Goal: Navigation & Orientation: Find specific page/section

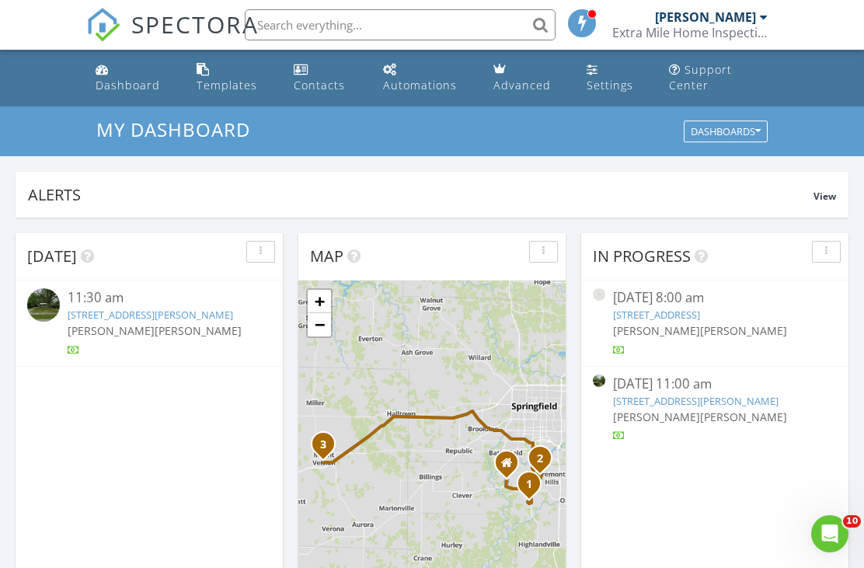
click at [595, 85] on div "Settings" at bounding box center [609, 85] width 47 height 15
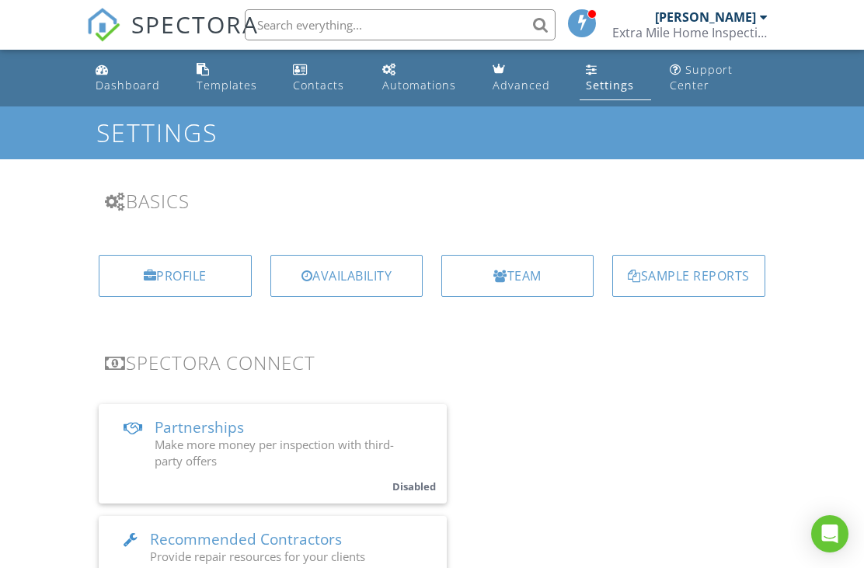
click at [210, 79] on div "Templates" at bounding box center [227, 85] width 61 height 15
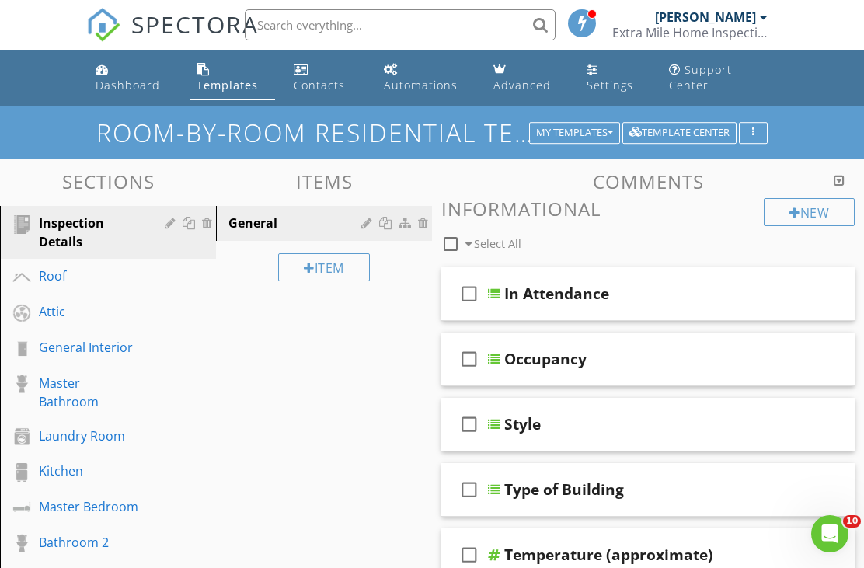
click at [597, 127] on div "My Templates" at bounding box center [574, 132] width 77 height 11
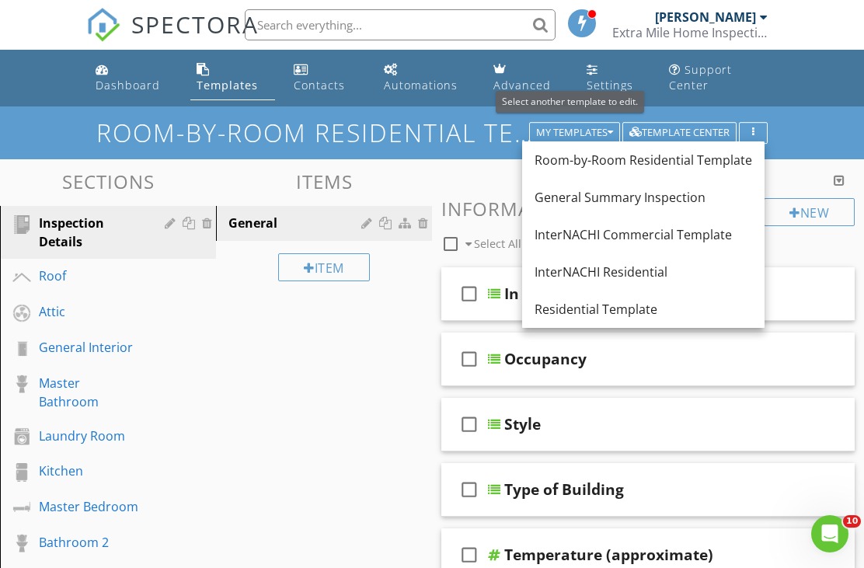
click at [603, 59] on link "Settings" at bounding box center [615, 78] width 70 height 44
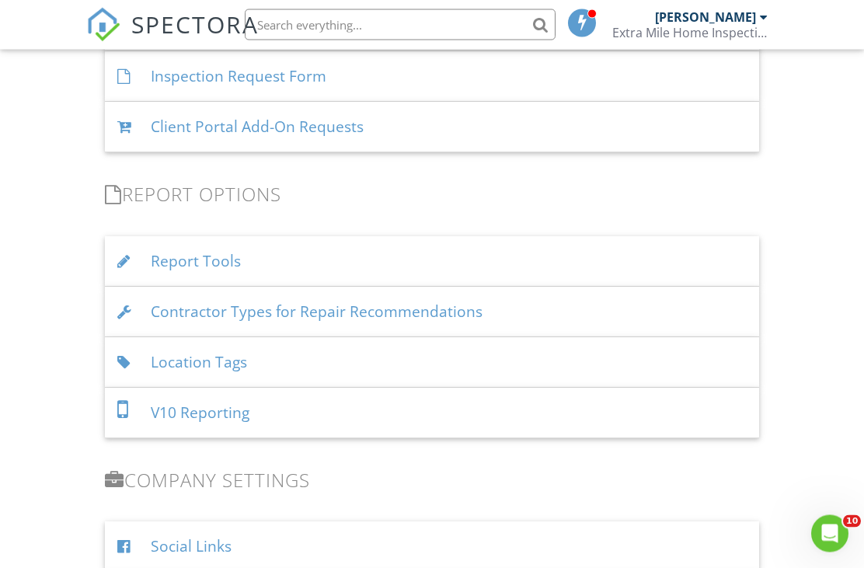
scroll to position [1236, 0]
click at [207, 262] on div "Report Tools" at bounding box center [432, 260] width 654 height 50
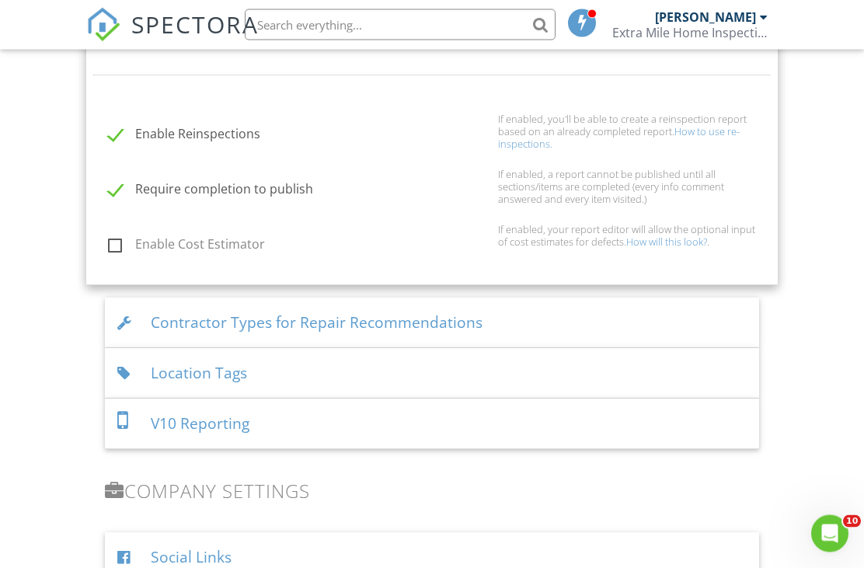
scroll to position [1630, 0]
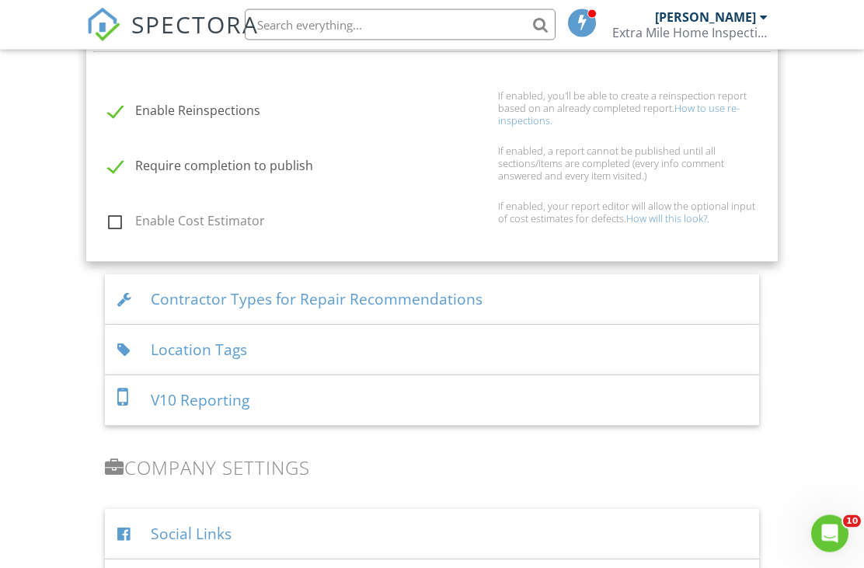
click at [289, 388] on div "V10 Reporting" at bounding box center [432, 401] width 654 height 50
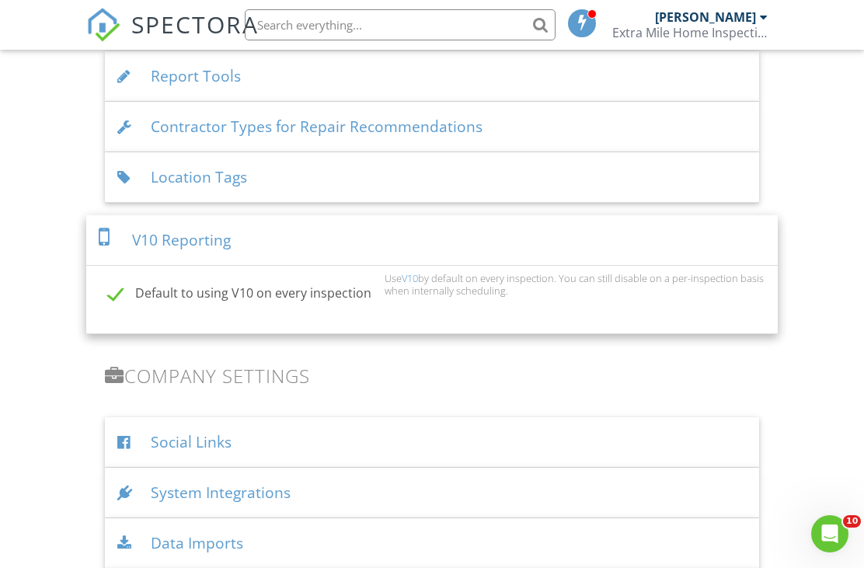
scroll to position [1417, 0]
click at [251, 230] on div "V10 Reporting" at bounding box center [431, 242] width 691 height 50
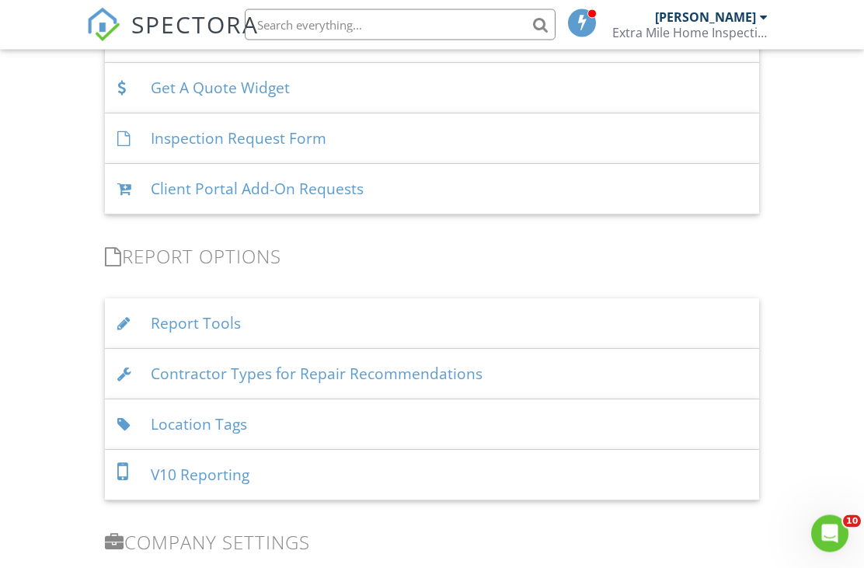
scroll to position [1170, 0]
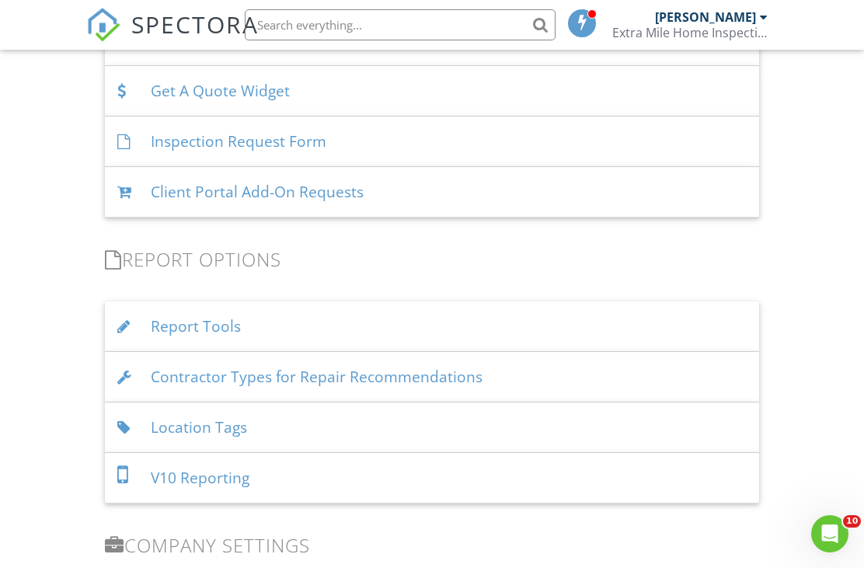
click at [266, 318] on div "Report Tools" at bounding box center [432, 326] width 654 height 50
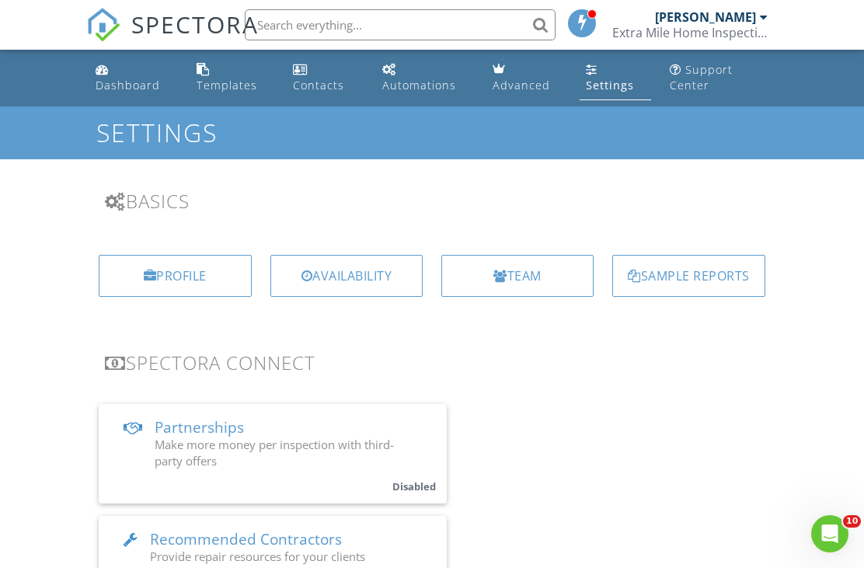
click at [685, 74] on div "Support Center" at bounding box center [701, 77] width 63 height 30
click at [114, 67] on link "Dashboard" at bounding box center [133, 78] width 88 height 44
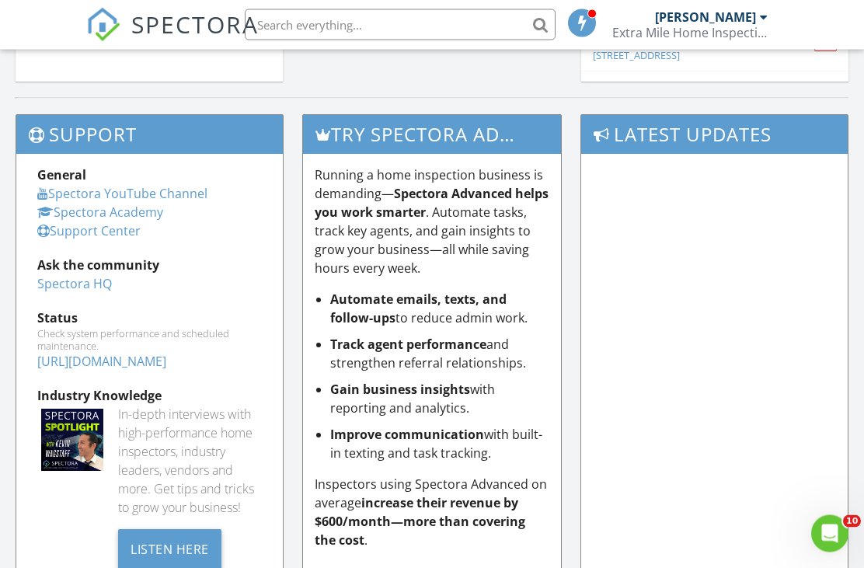
scroll to position [1534, 0]
click at [110, 228] on link "Support Center" at bounding box center [88, 230] width 103 height 17
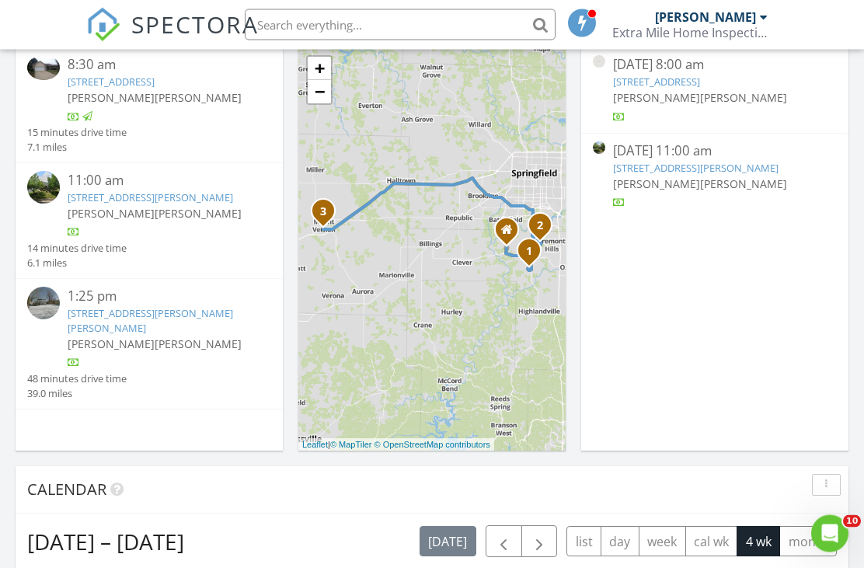
scroll to position [0, 0]
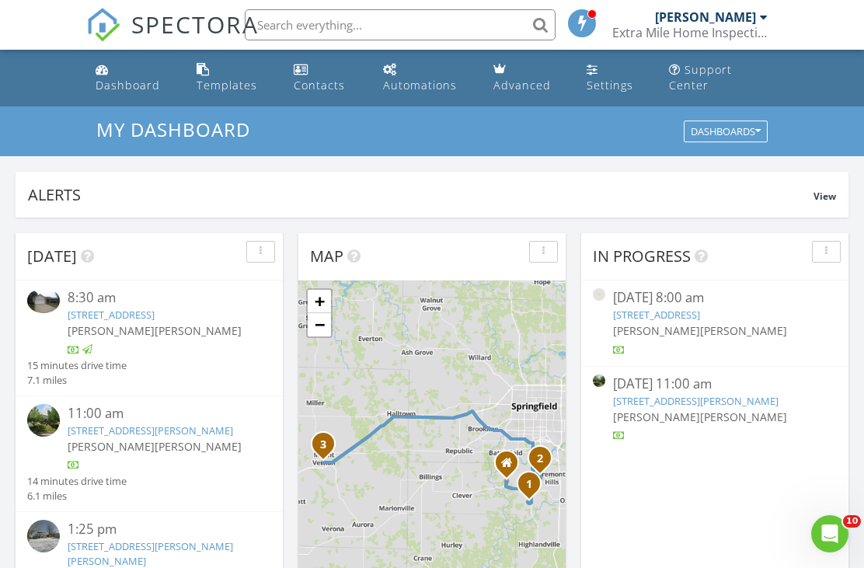
click at [609, 85] on div "Settings" at bounding box center [609, 85] width 47 height 15
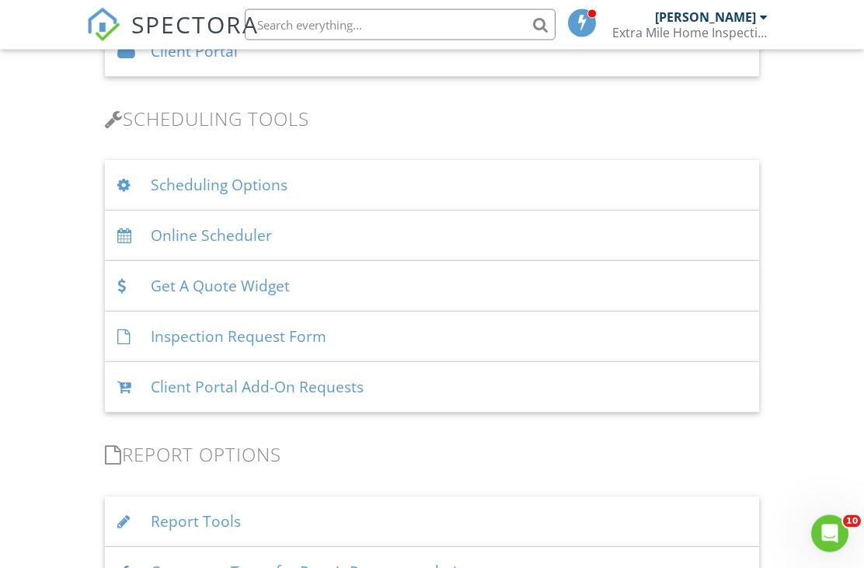
scroll to position [975, 0]
click at [387, 177] on div "Scheduling Options" at bounding box center [432, 185] width 654 height 50
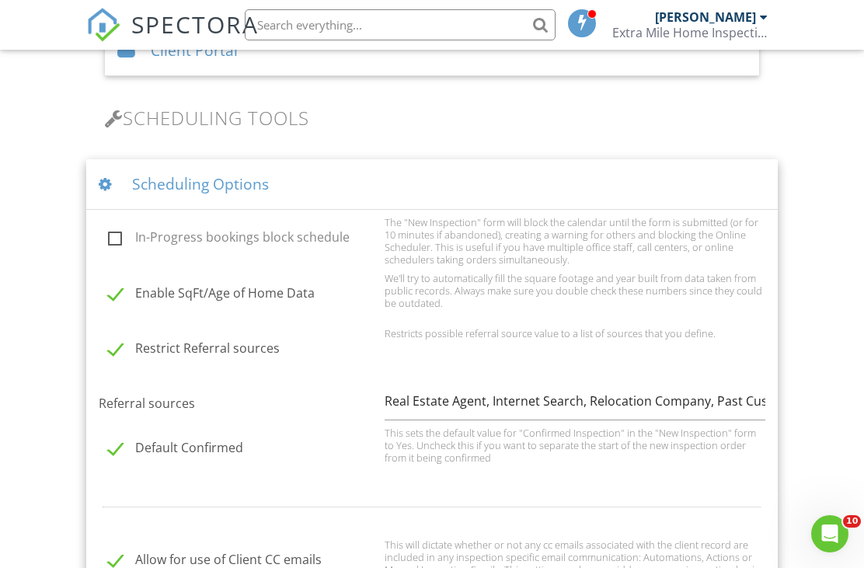
click at [391, 173] on div "Scheduling Options" at bounding box center [431, 184] width 691 height 50
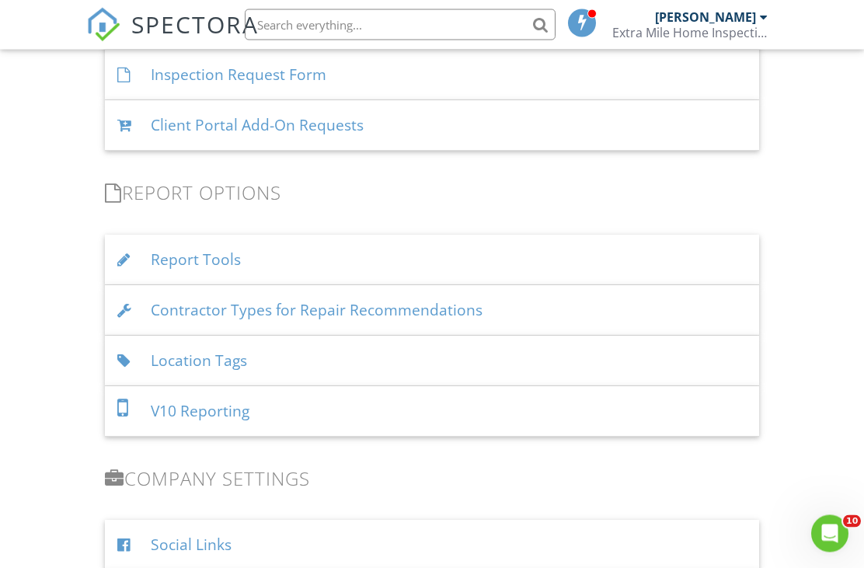
scroll to position [1236, 0]
click at [336, 250] on div "Report Tools" at bounding box center [432, 260] width 654 height 50
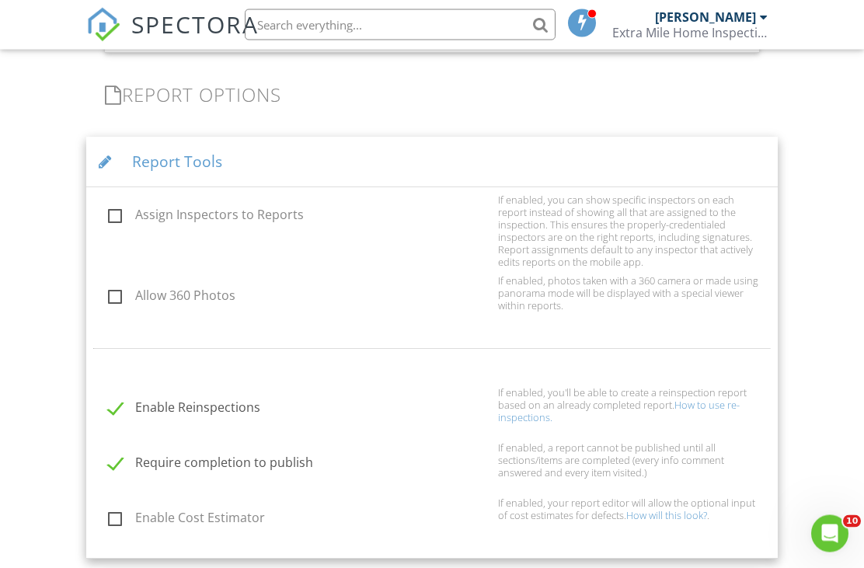
scroll to position [1334, 0]
click at [369, 151] on div "Report Tools" at bounding box center [431, 162] width 691 height 50
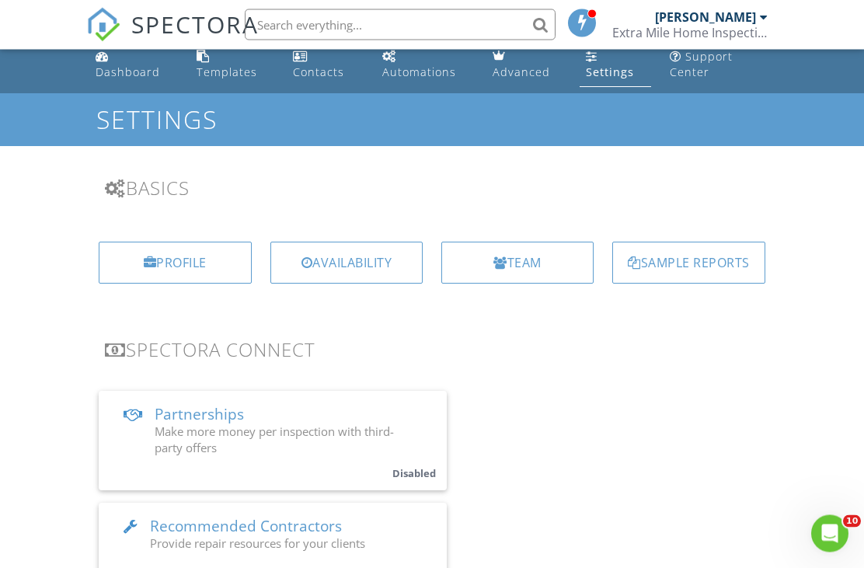
scroll to position [0, 0]
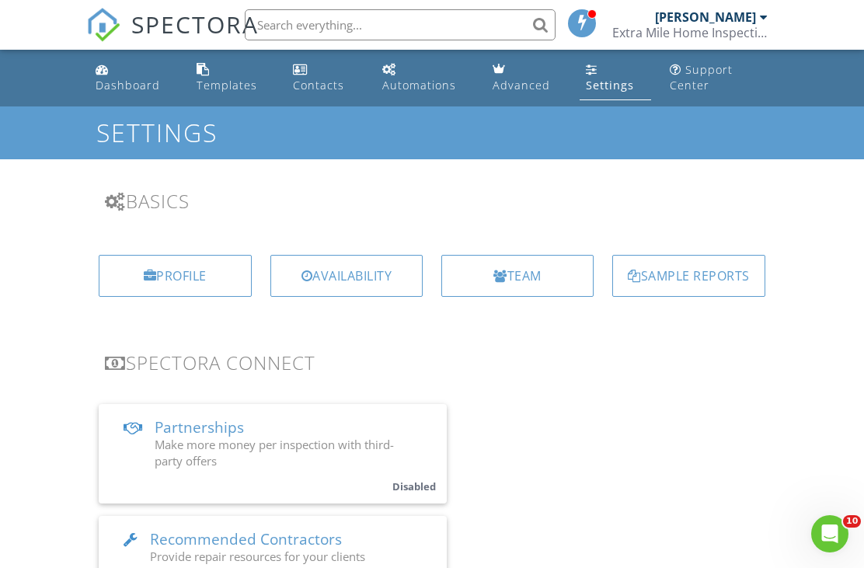
click at [178, 275] on div "Profile" at bounding box center [175, 276] width 152 height 42
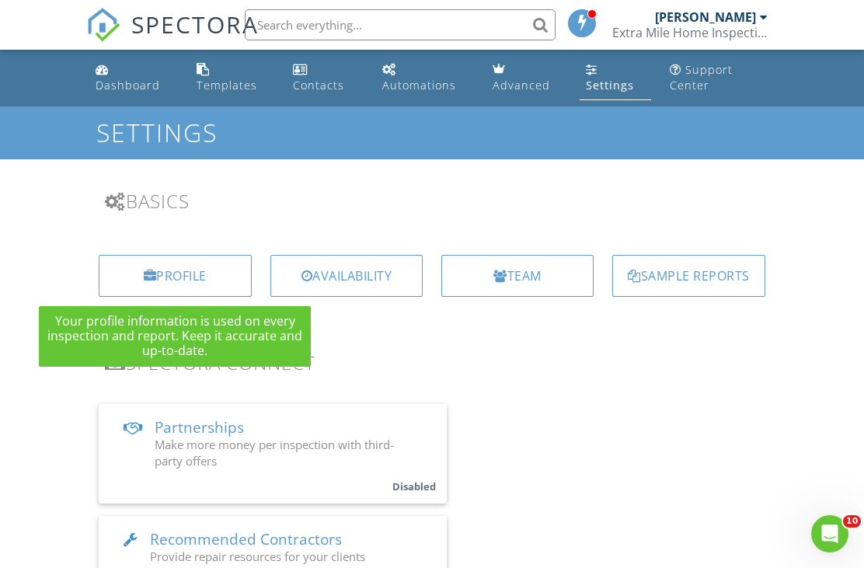
click at [681, 73] on link "Support Center" at bounding box center [718, 78] width 111 height 44
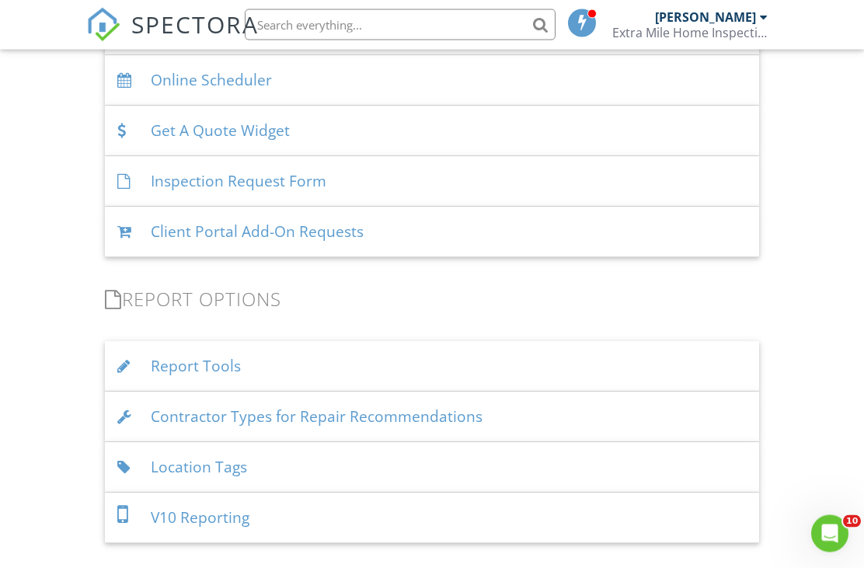
click at [345, 366] on div "Report Tools" at bounding box center [432, 367] width 654 height 50
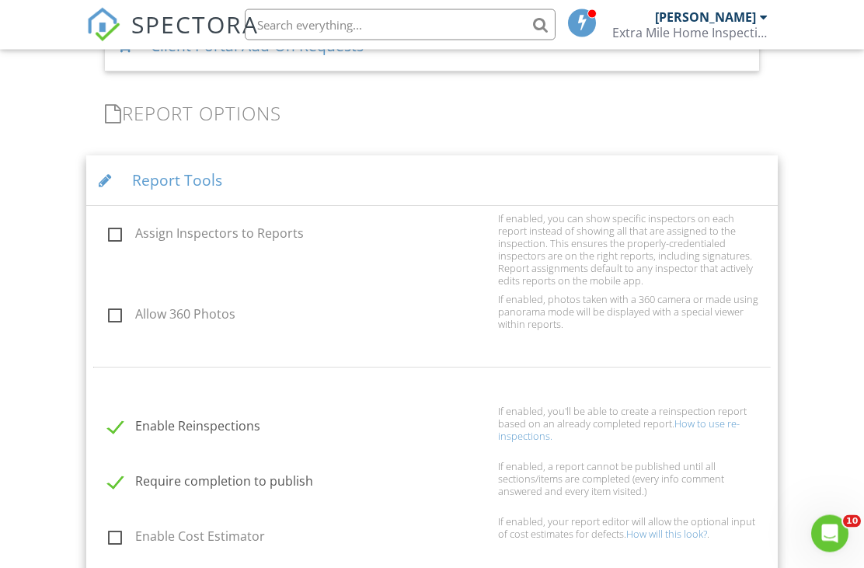
scroll to position [1314, 0]
click at [720, 424] on link "How to use re-inspections." at bounding box center [619, 431] width 242 height 26
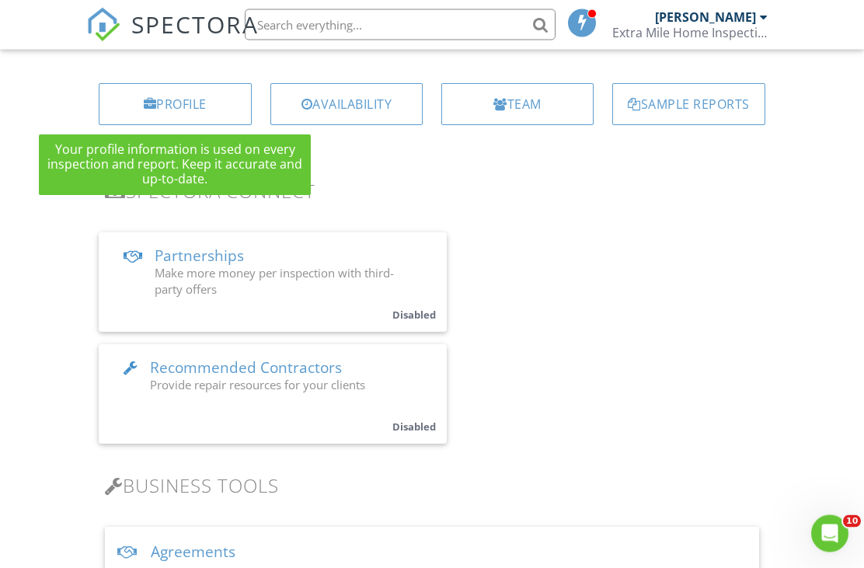
scroll to position [0, 0]
